Goal: Task Accomplishment & Management: Manage account settings

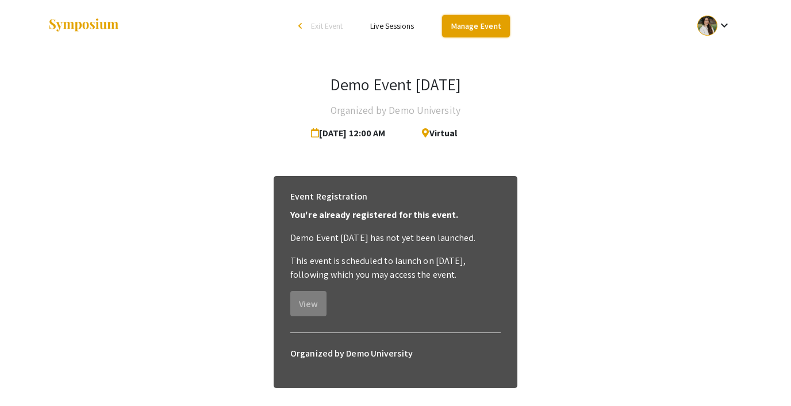
click at [487, 30] on link "Manage Event" at bounding box center [476, 26] width 68 height 22
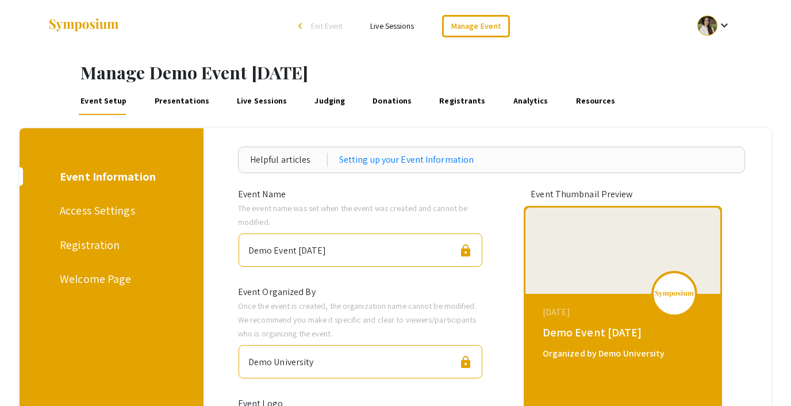
click at [94, 244] on div "Registration" at bounding box center [109, 244] width 99 height 17
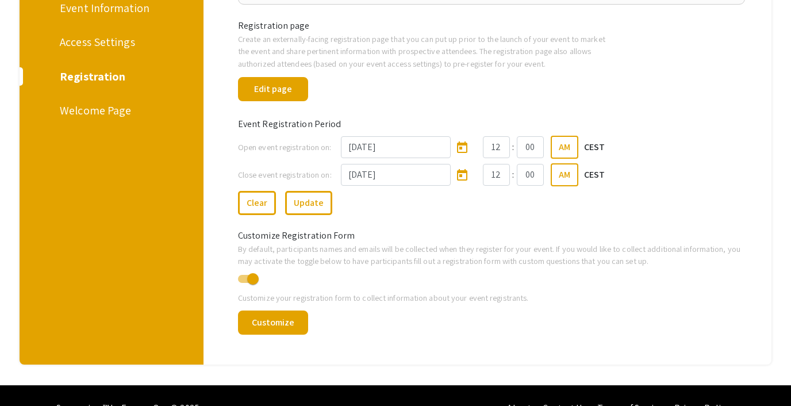
scroll to position [141, 0]
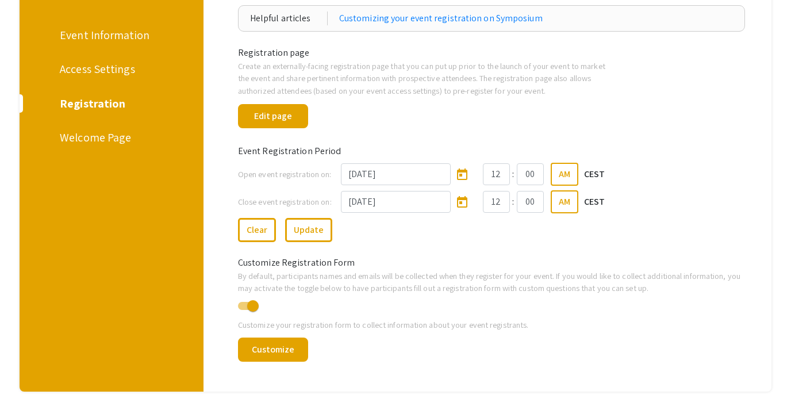
click at [111, 63] on div "Access Settings" at bounding box center [109, 68] width 99 height 17
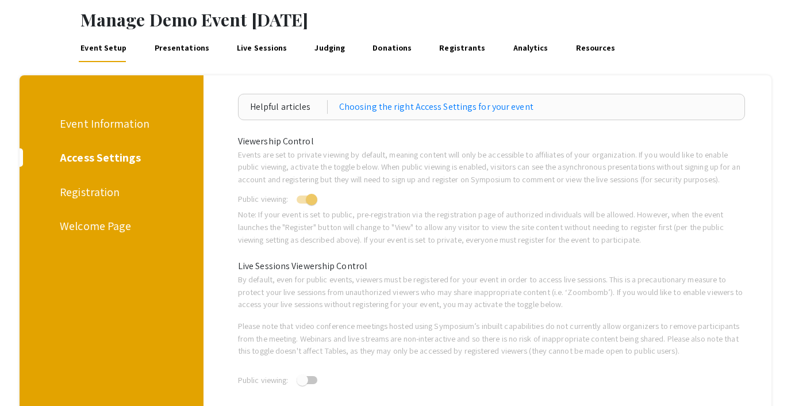
scroll to position [35, 0]
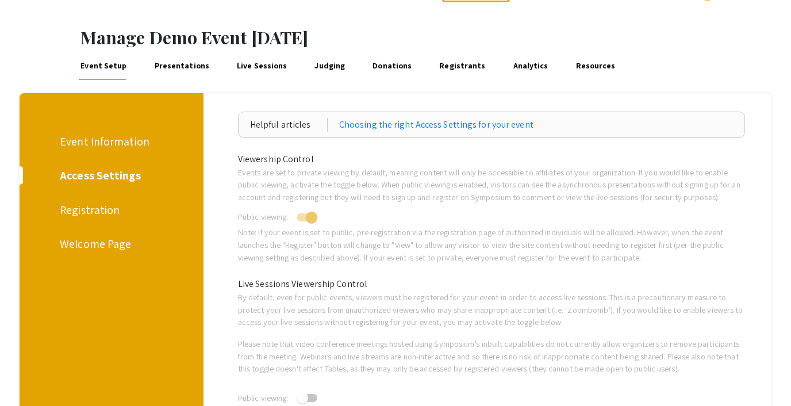
click at [93, 216] on div "Registration" at bounding box center [109, 209] width 99 height 17
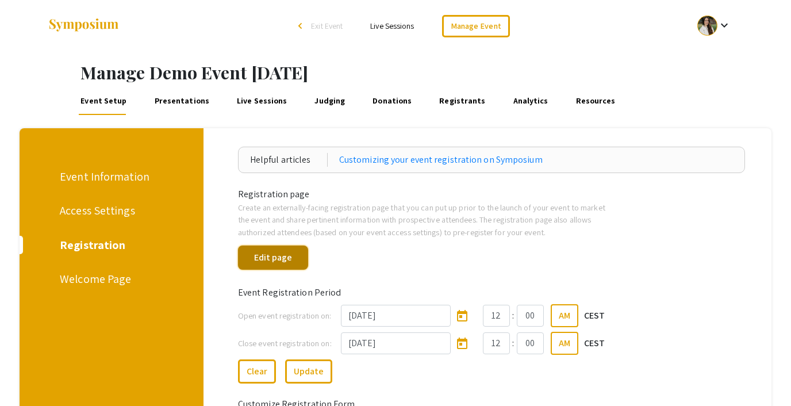
click at [268, 260] on button "Edit page" at bounding box center [273, 257] width 70 height 24
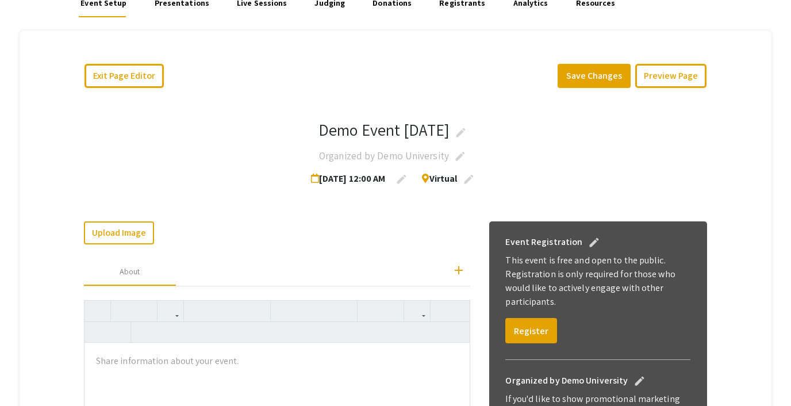
scroll to position [106, 0]
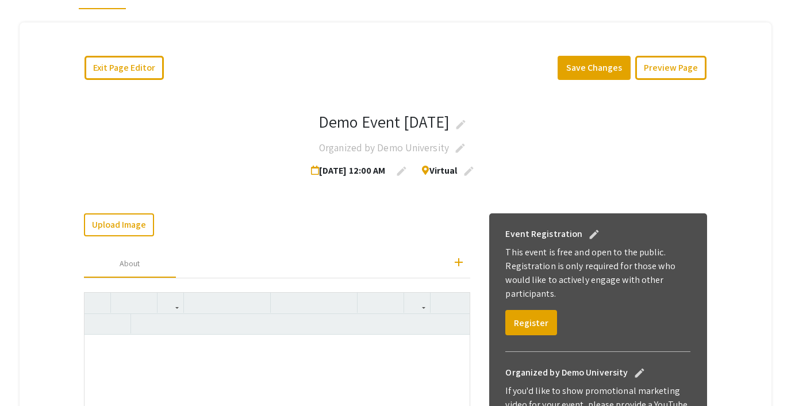
type textarea "<p>test</p>"
click at [577, 72] on button "Save Changes" at bounding box center [594, 68] width 73 height 24
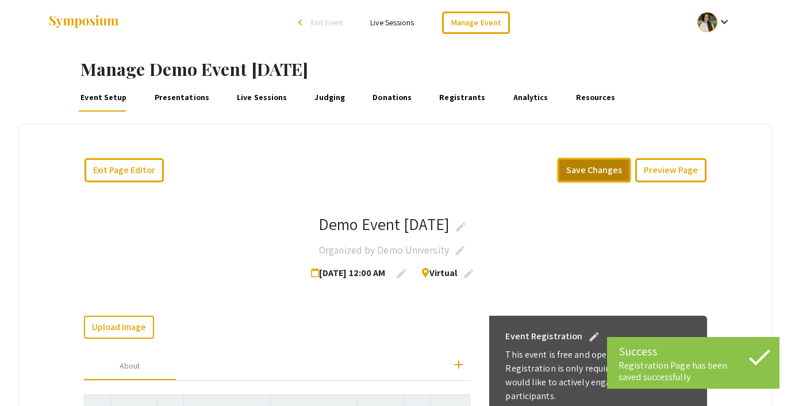
scroll to position [0, 0]
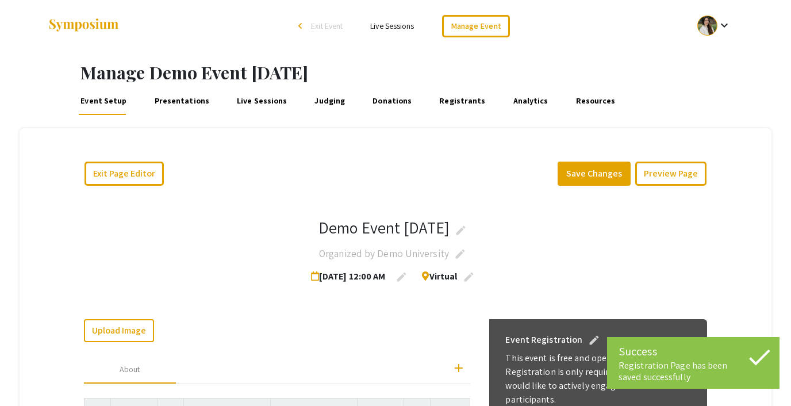
click at [721, 22] on mat-icon "keyboard_arrow_down" at bounding box center [725, 25] width 14 height 14
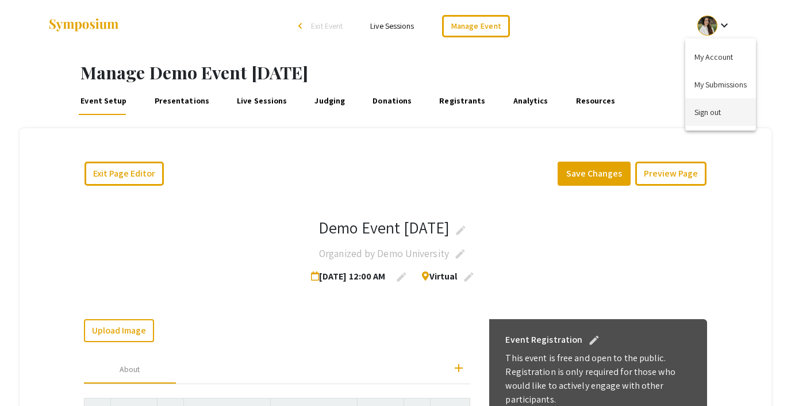
click at [713, 106] on button "Sign out" at bounding box center [720, 112] width 71 height 28
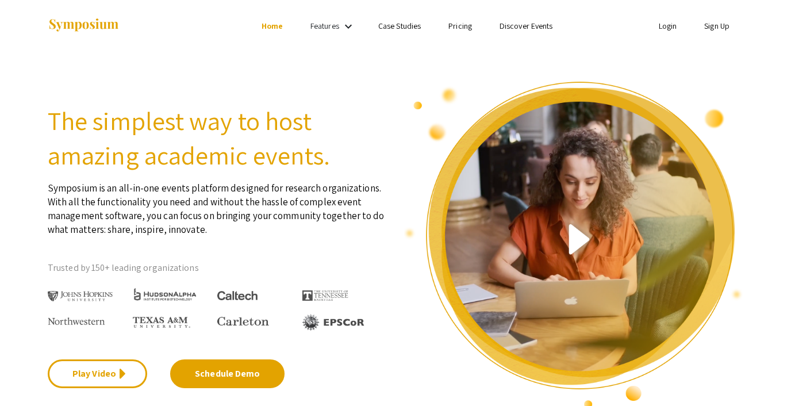
click at [663, 24] on link "Login" at bounding box center [668, 26] width 18 height 10
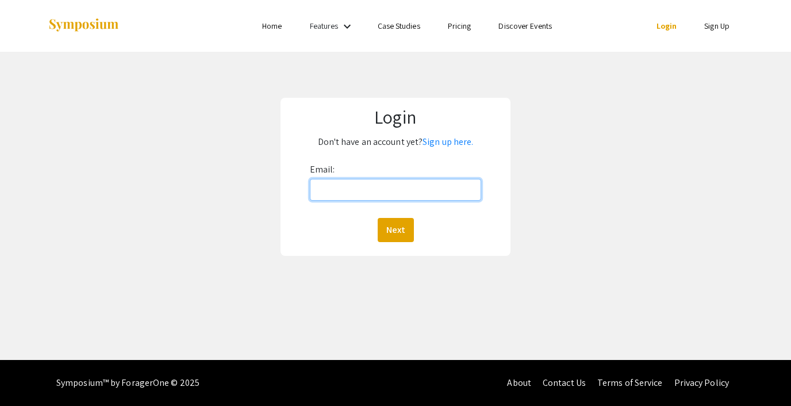
click at [397, 192] on input "Email:" at bounding box center [395, 190] width 171 height 22
click at [645, 26] on li "Login" at bounding box center [667, 26] width 48 height 14
click at [668, 26] on link "Login" at bounding box center [667, 26] width 21 height 10
click at [369, 198] on input "Email:" at bounding box center [395, 190] width 171 height 22
type input "[EMAIL_ADDRESS][DOMAIN_NAME]"
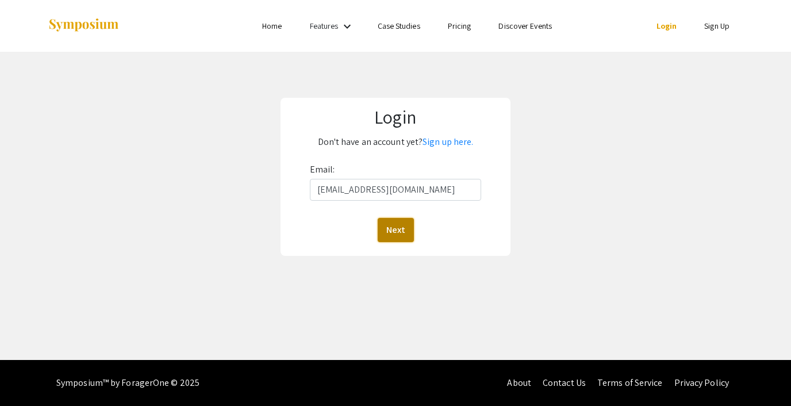
click at [397, 230] on button "Next" at bounding box center [396, 230] width 36 height 24
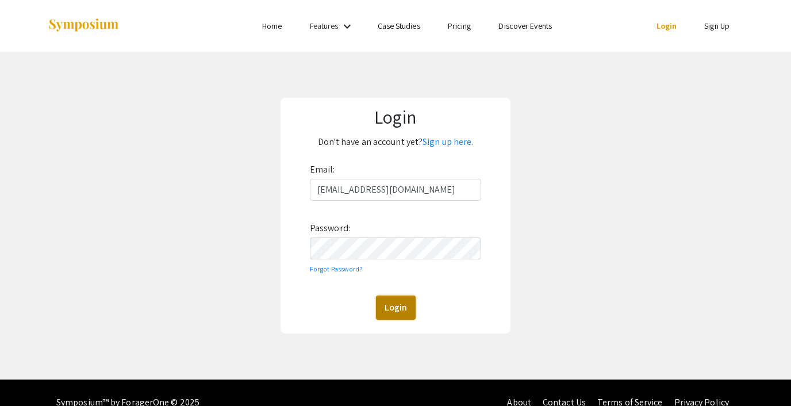
click at [396, 305] on button "Login" at bounding box center [396, 308] width 40 height 24
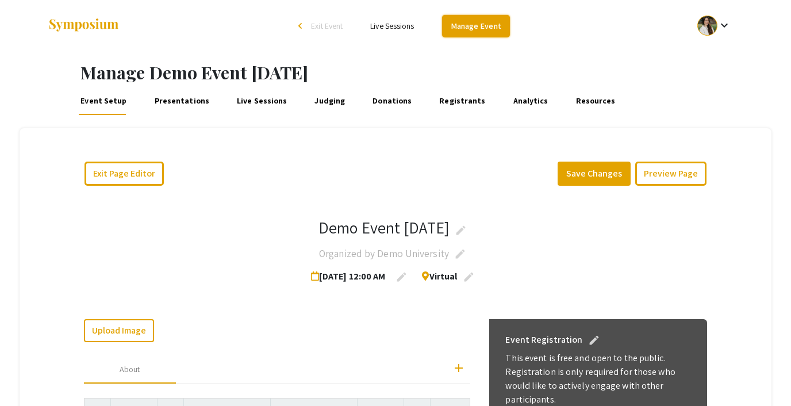
click at [492, 18] on link "Manage Event" at bounding box center [476, 26] width 68 height 22
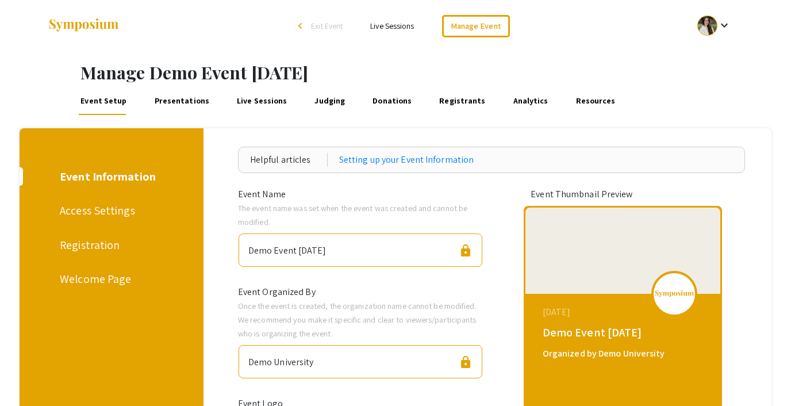
click at [453, 98] on link "Registrants" at bounding box center [463, 101] width 50 height 28
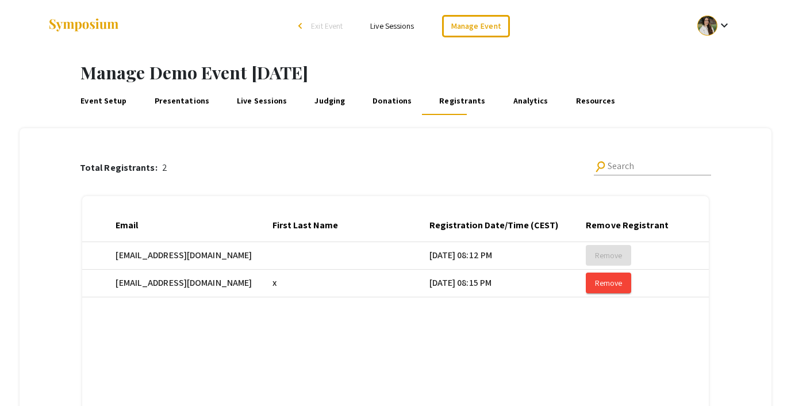
scroll to position [0, 313]
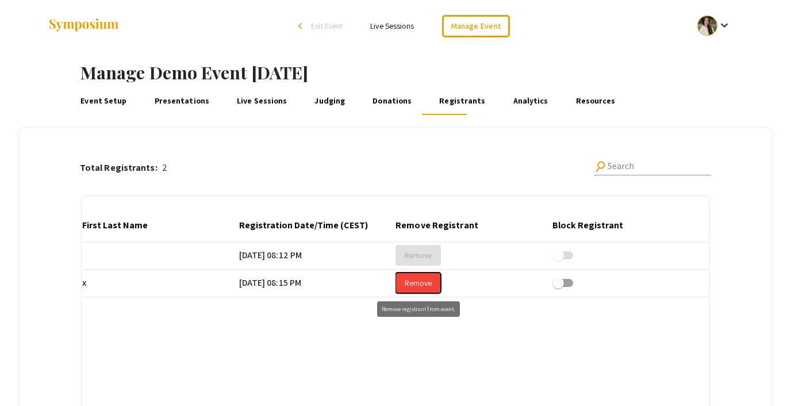
click at [417, 282] on span "Remove" at bounding box center [418, 283] width 27 height 10
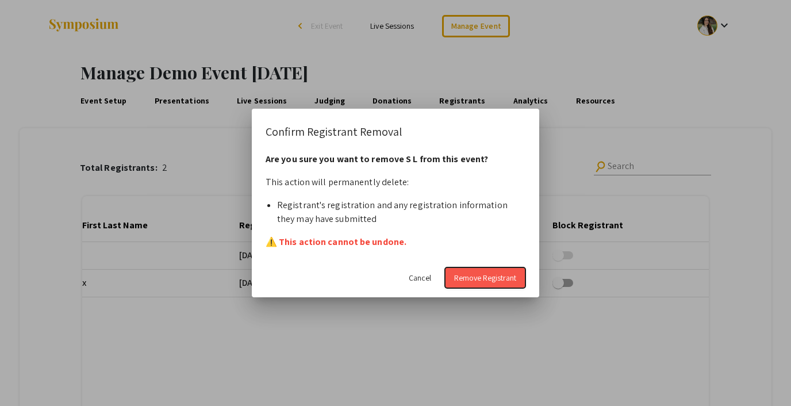
click at [496, 276] on span "Remove Registrant" at bounding box center [485, 278] width 62 height 10
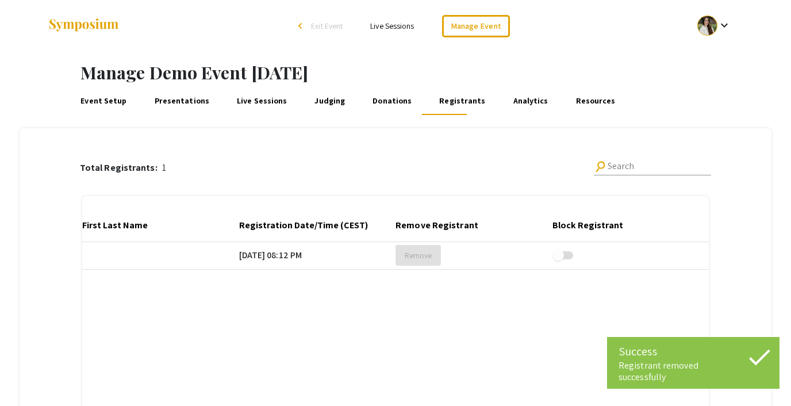
click at [327, 25] on span "Exit Event" at bounding box center [327, 26] width 32 height 10
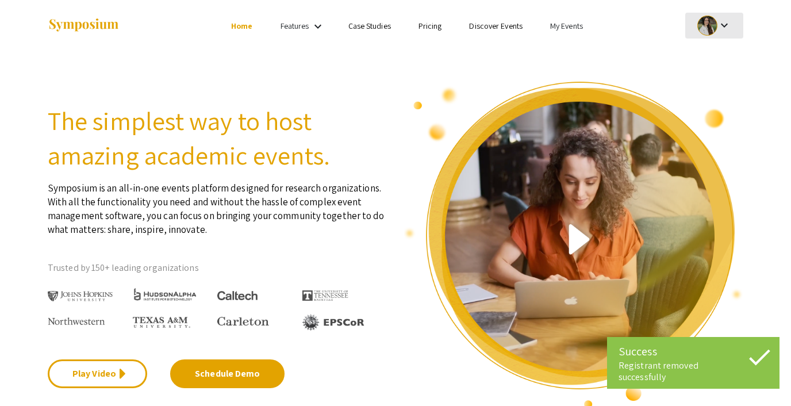
click at [714, 30] on div at bounding box center [707, 26] width 20 height 20
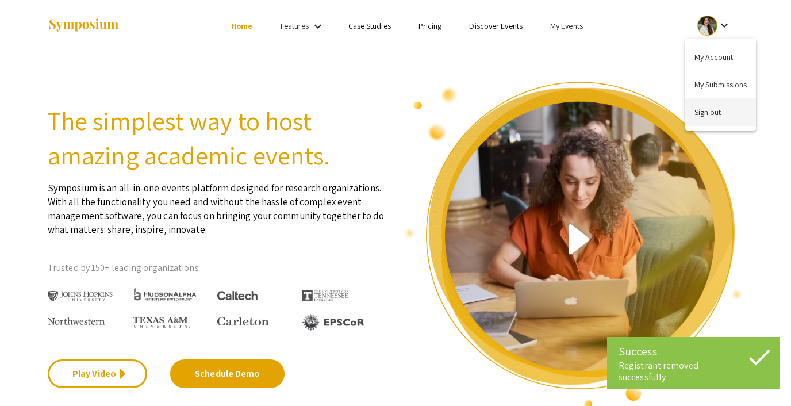
click at [711, 105] on button "Sign out" at bounding box center [720, 112] width 71 height 28
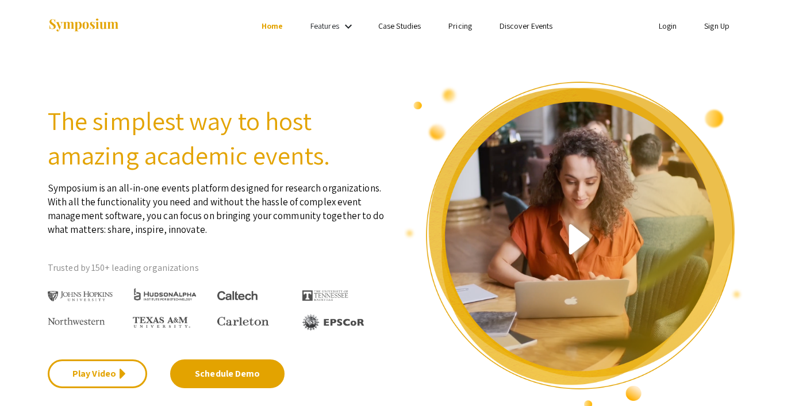
click at [673, 22] on link "Login" at bounding box center [668, 26] width 18 height 10
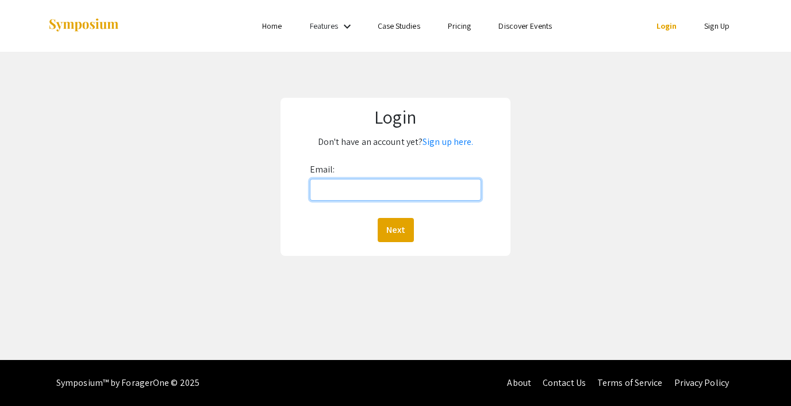
click at [340, 193] on input "Email:" at bounding box center [395, 190] width 171 height 22
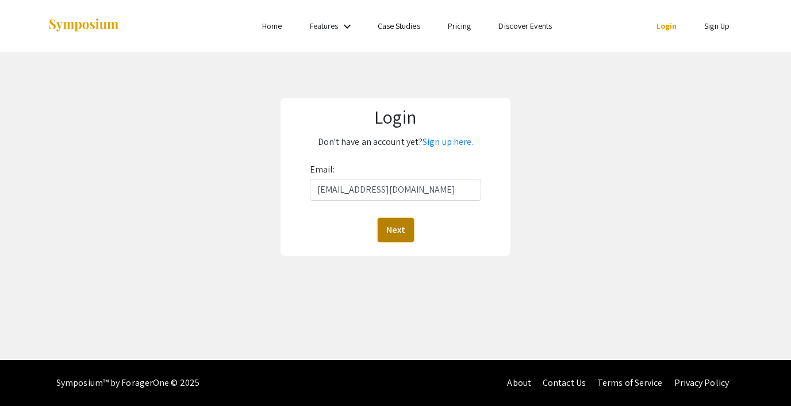
click at [397, 233] on button "Next" at bounding box center [396, 230] width 36 height 24
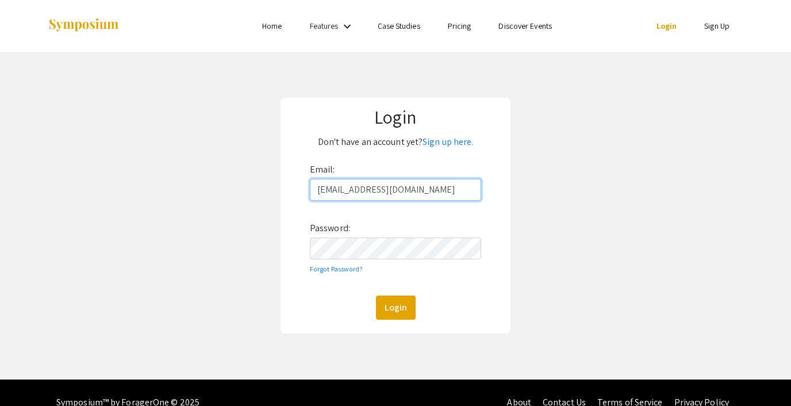
click at [379, 190] on input "[EMAIL_ADDRESS][DOMAIN_NAME]" at bounding box center [395, 190] width 171 height 22
type input "[EMAIL_ADDRESS][DOMAIN_NAME]"
click at [395, 306] on button "Login" at bounding box center [396, 308] width 40 height 24
